Goal: Find specific page/section: Find specific page/section

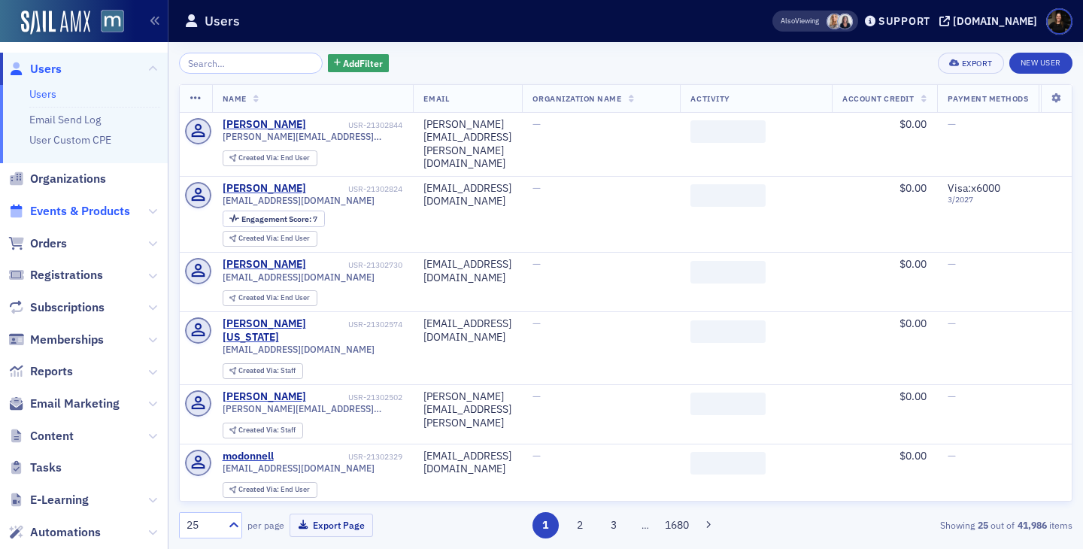
click at [65, 210] on span "Events & Products" at bounding box center [80, 211] width 100 height 17
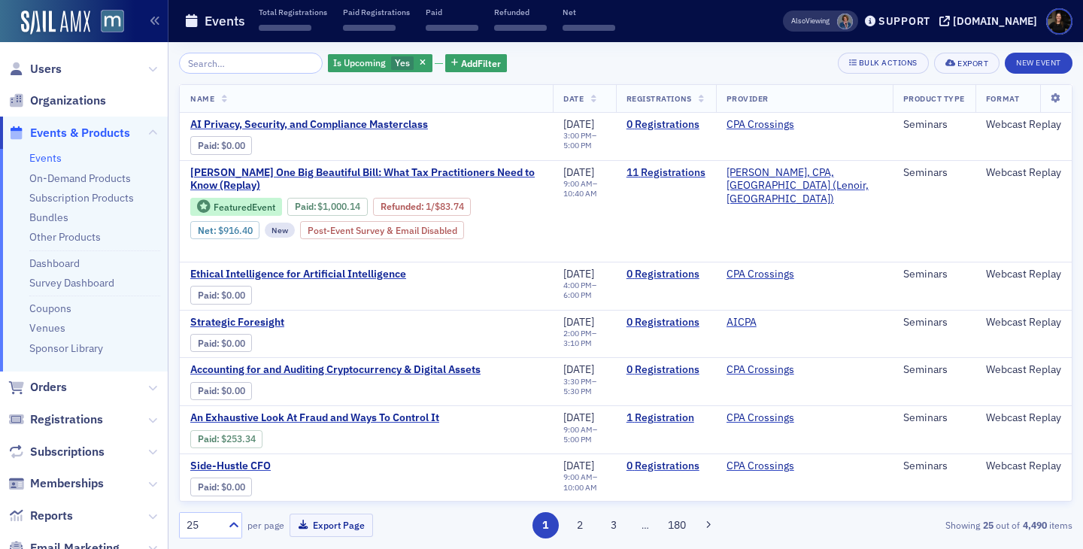
click at [244, 63] on input "search" at bounding box center [251, 63] width 144 height 21
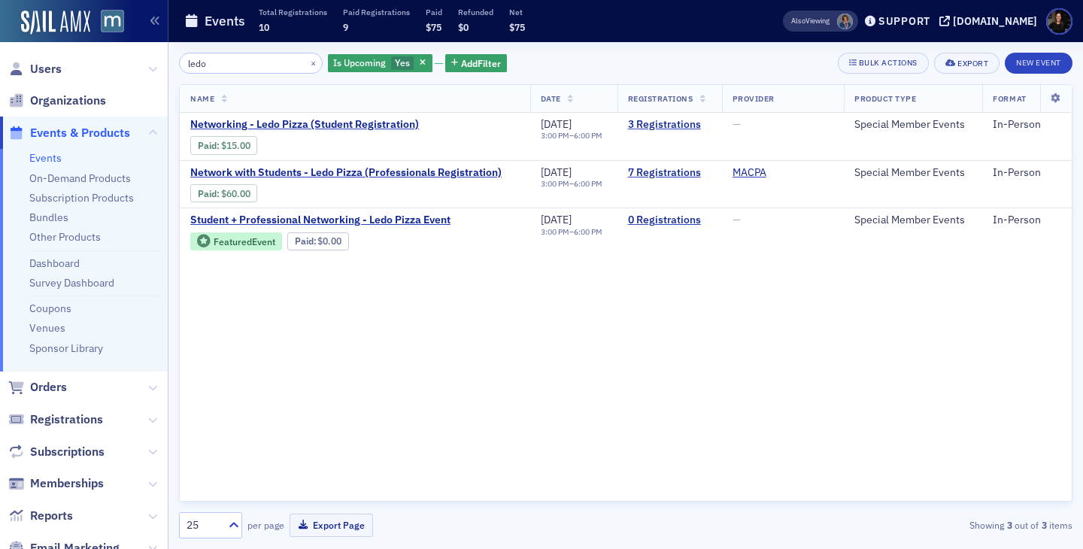
type input "ledo"
